Goal: Communication & Community: Answer question/provide support

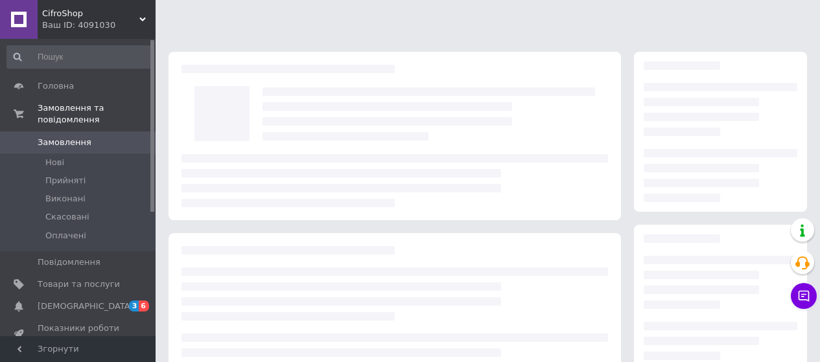
scroll to position [230, 0]
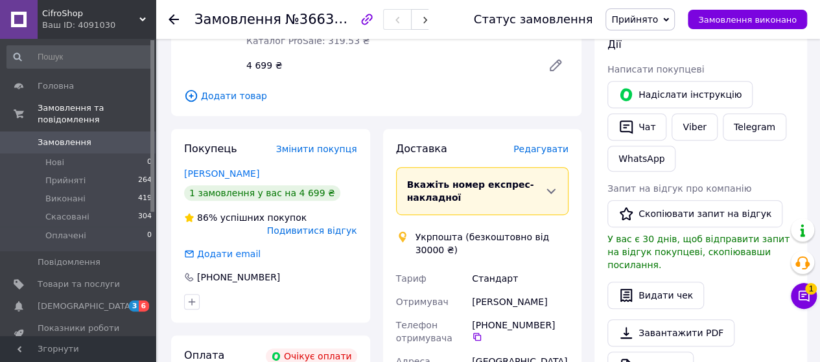
click at [26, 137] on span at bounding box center [19, 143] width 38 height 12
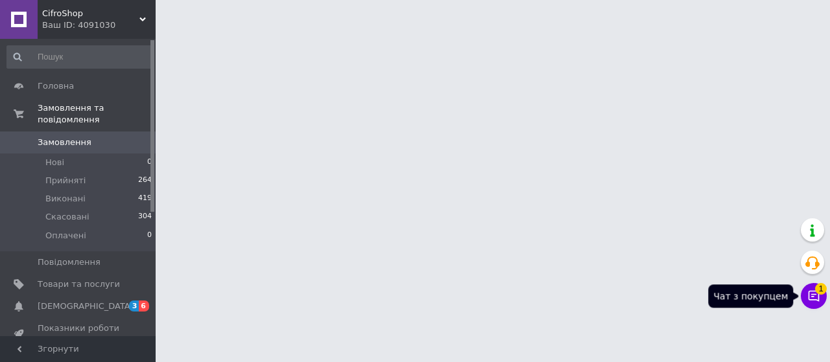
click at [805, 292] on button "Чат з покупцем 1" at bounding box center [814, 296] width 26 height 26
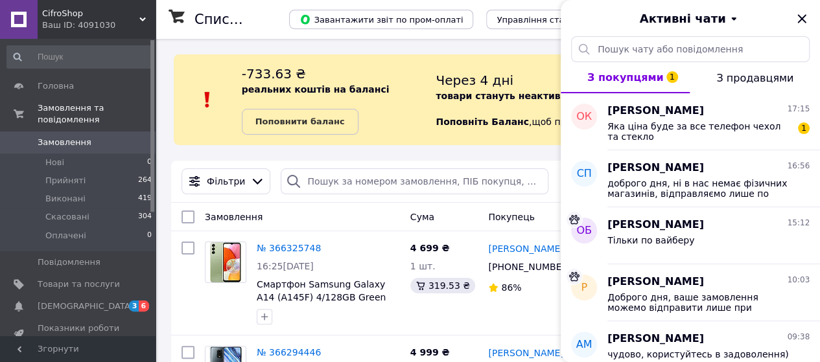
click at [755, 143] on div "Олена Карданюк 17:15 Яка ціна буде за все телефон чехол та стекло 1" at bounding box center [713, 121] width 213 height 57
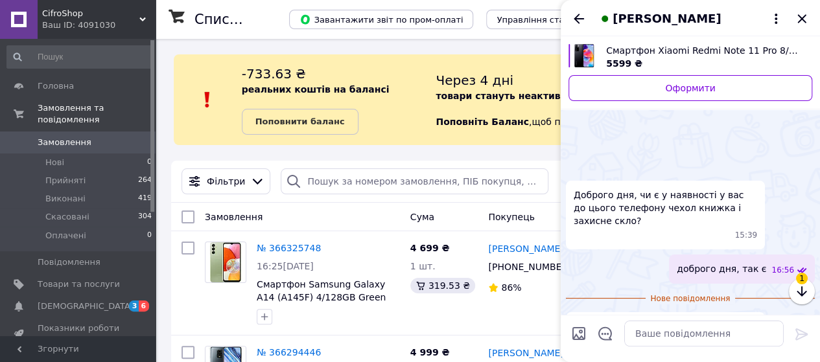
scroll to position [58, 0]
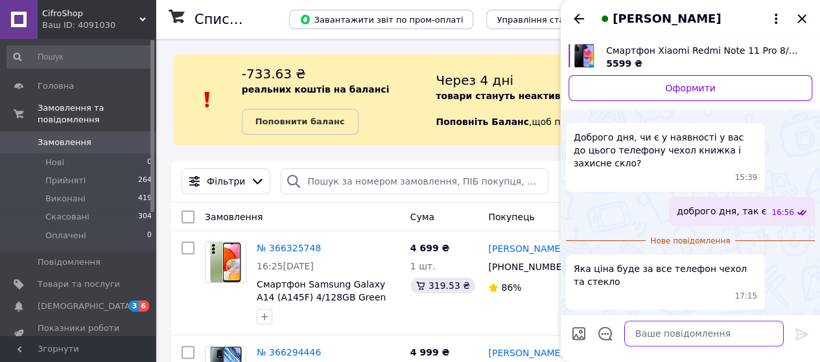
click at [697, 346] on textarea at bounding box center [703, 334] width 159 height 26
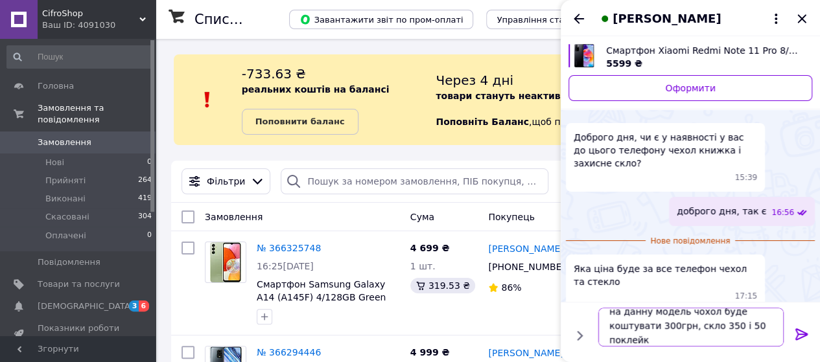
scroll to position [1, 0]
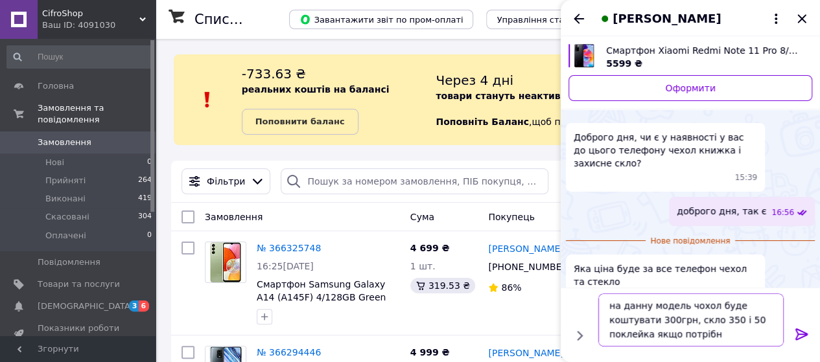
type textarea "на данну модель чохол буде коштувати 300грн, скло 350 і 50 поклейка якщо потріб…"
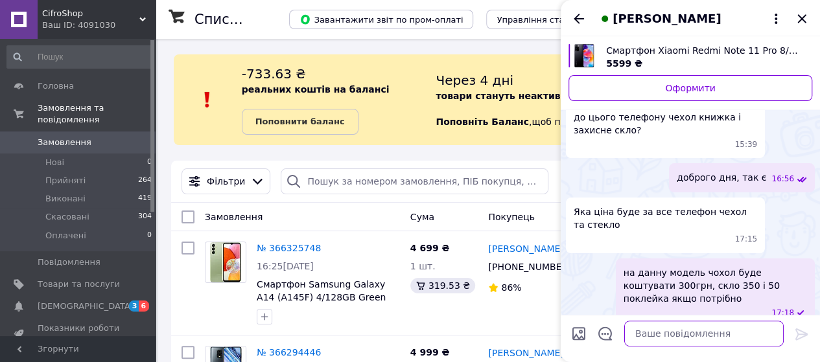
scroll to position [74, 0]
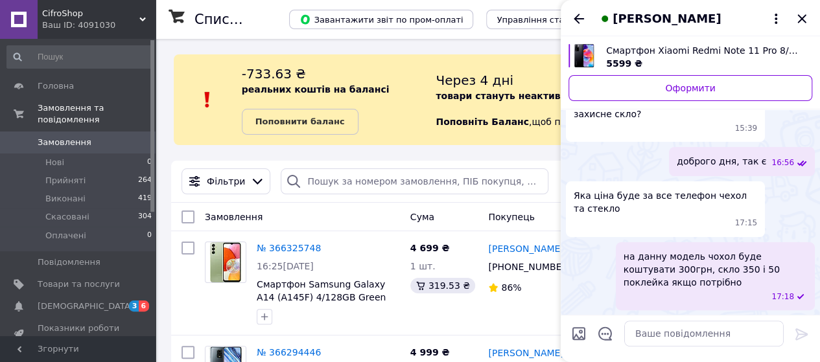
click at [585, 11] on div at bounding box center [579, 19] width 16 height 16
click at [582, 15] on icon "Назад" at bounding box center [579, 19] width 16 height 16
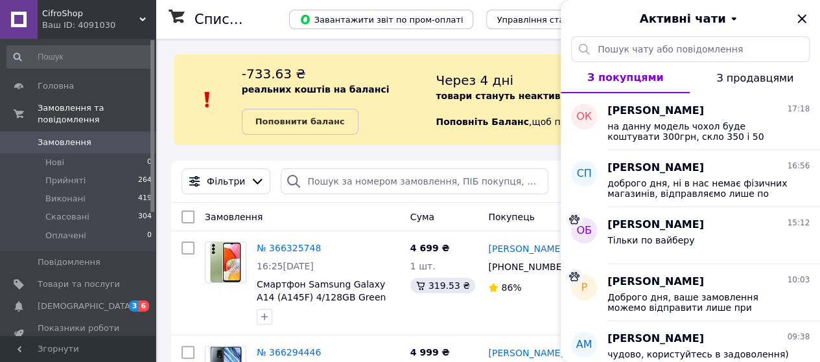
click at [807, 11] on icon "Закрити" at bounding box center [802, 19] width 16 height 16
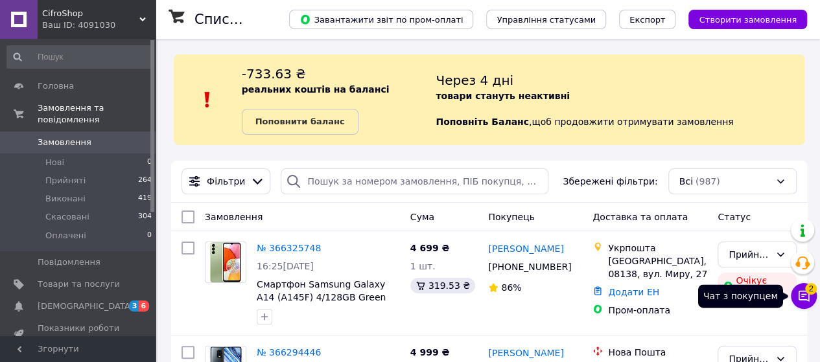
click at [796, 294] on button "Чат з покупцем 2" at bounding box center [804, 296] width 26 height 26
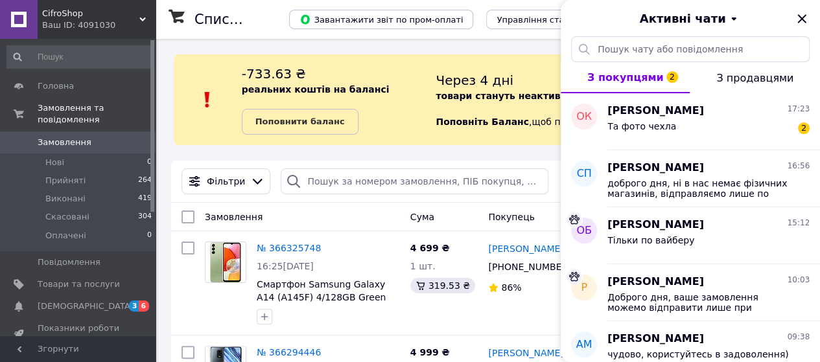
click at [764, 121] on div "Та фото чехла 2" at bounding box center [708, 129] width 202 height 21
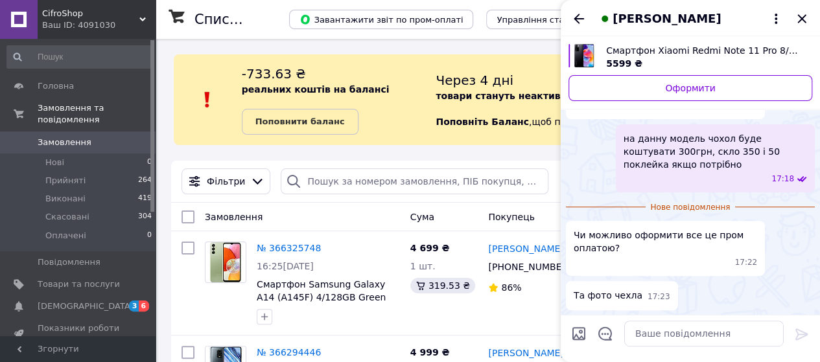
scroll to position [193, 0]
click at [706, 338] on textarea at bounding box center [703, 334] width 159 height 26
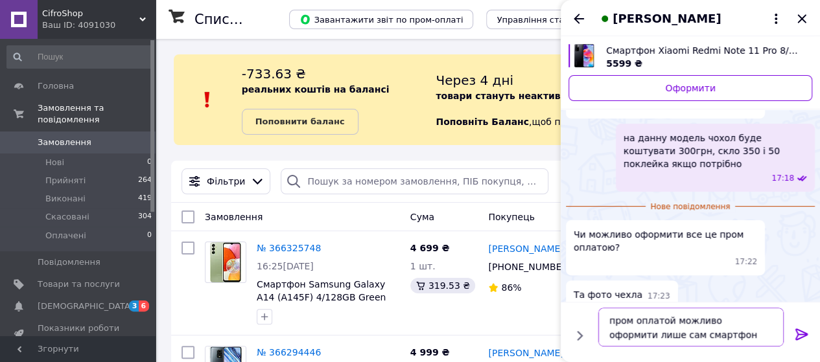
type textarea "пром оплатой можливо оформити лише сам смартфон("
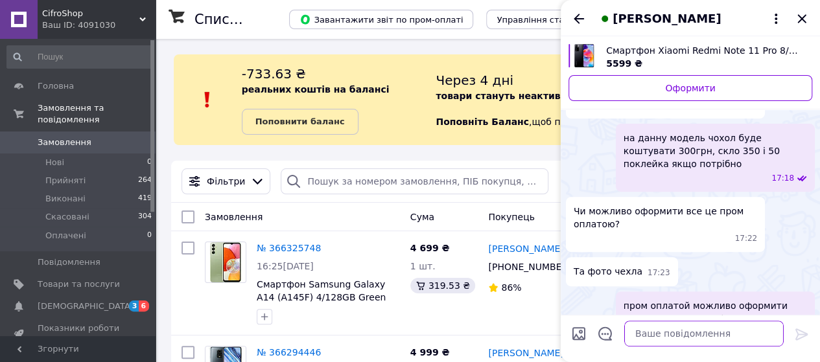
scroll to position [230, 0]
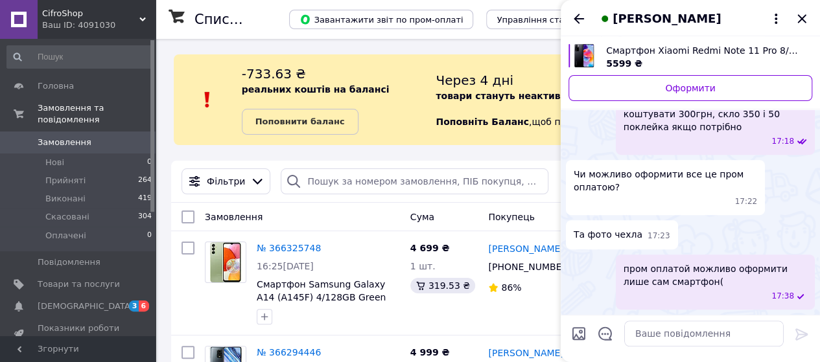
click at [582, 25] on icon "Назад" at bounding box center [579, 19] width 16 height 16
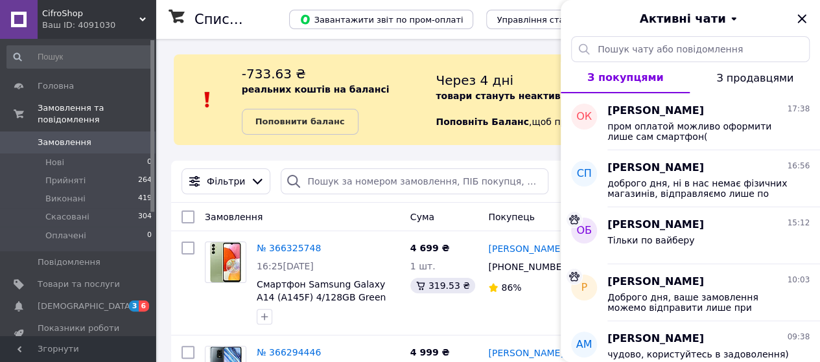
click at [800, 18] on icon "Закрити" at bounding box center [801, 18] width 8 height 8
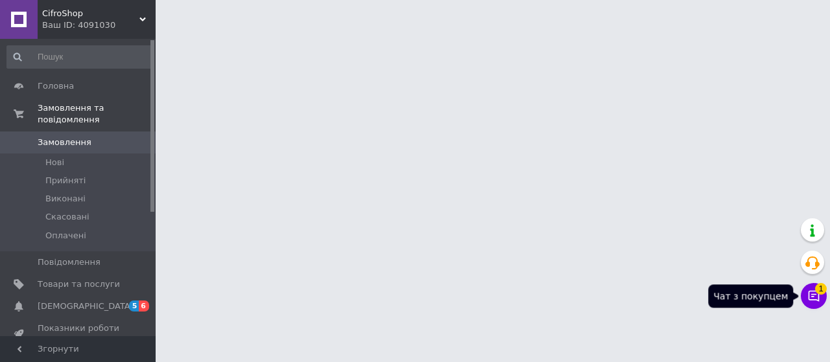
click at [821, 290] on span "1" at bounding box center [821, 289] width 12 height 12
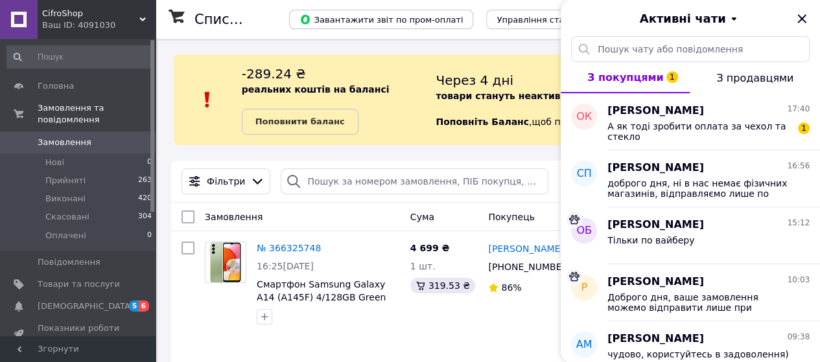
click at [795, 16] on icon "Закрити" at bounding box center [802, 19] width 16 height 16
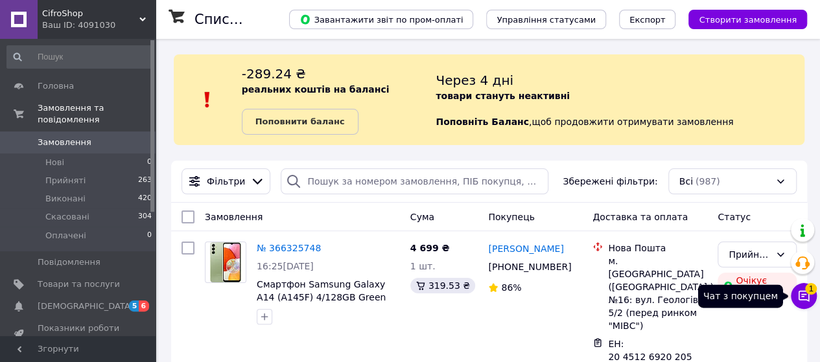
click at [801, 296] on icon at bounding box center [803, 296] width 13 height 13
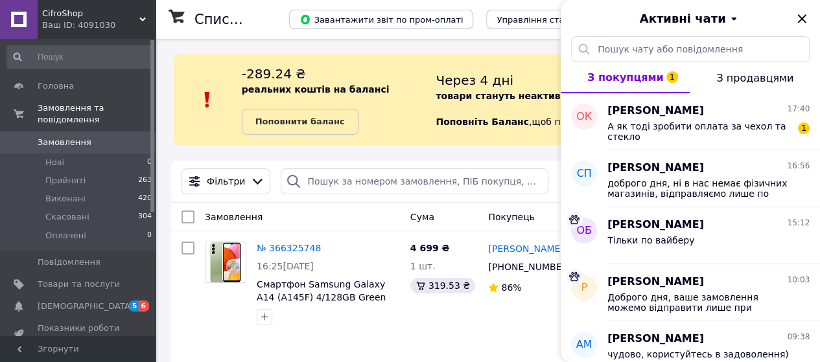
click at [743, 145] on div "[PERSON_NAME] 17:40 А як тоді зробити оплата за чехол та стекло 1" at bounding box center [713, 121] width 213 height 57
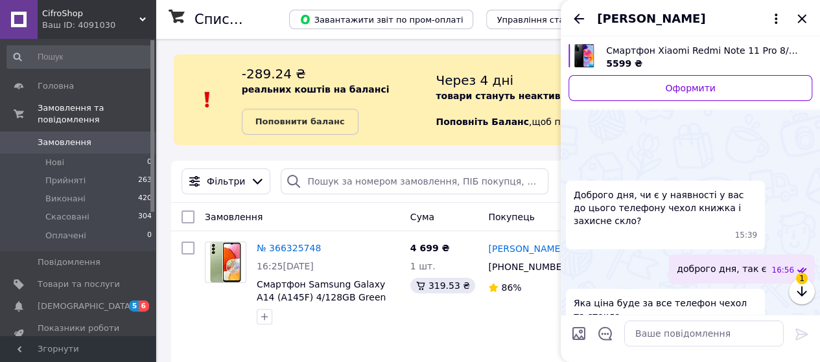
scroll to position [333, 0]
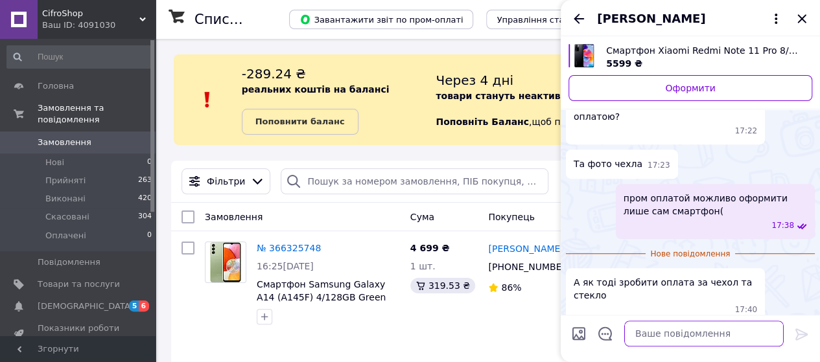
click at [703, 338] on textarea at bounding box center [703, 334] width 159 height 26
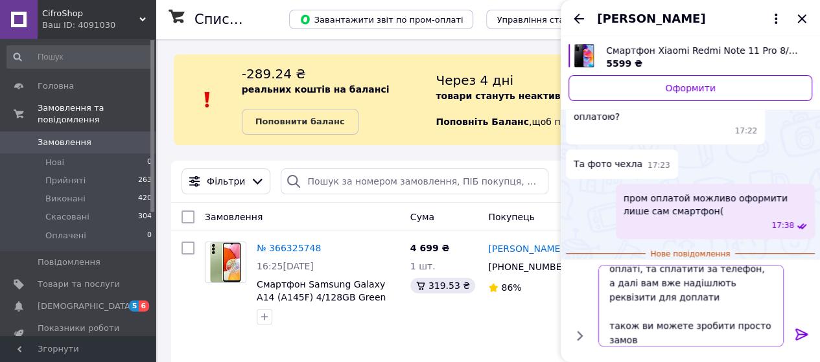
scroll to position [15, 0]
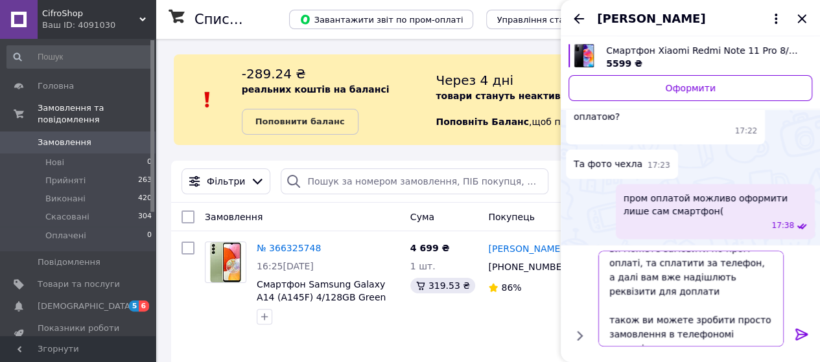
type textarea "ви можете замовити по пром оплаті, та сплатити за телефон, а далі вам вже надіш…"
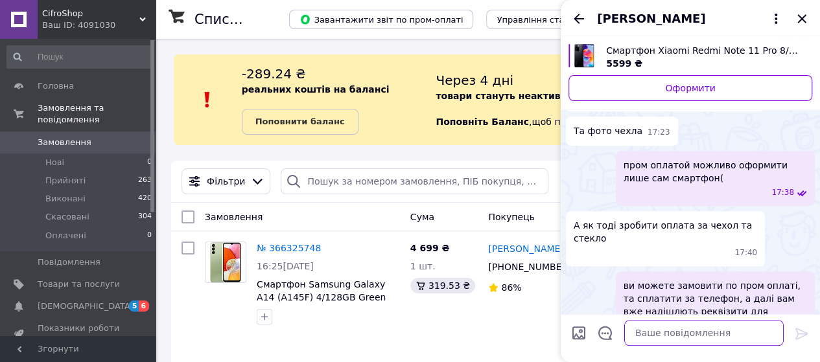
scroll to position [402, 0]
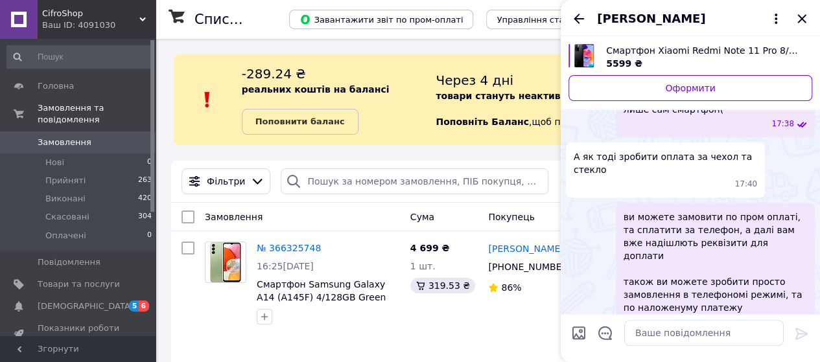
click at [578, 14] on icon "Назад" at bounding box center [579, 19] width 10 height 10
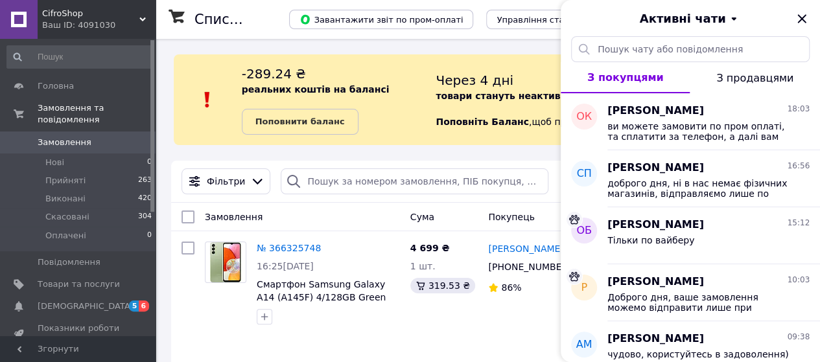
click at [805, 23] on icon "Закрити" at bounding box center [801, 18] width 8 height 8
